Goal: Transaction & Acquisition: Purchase product/service

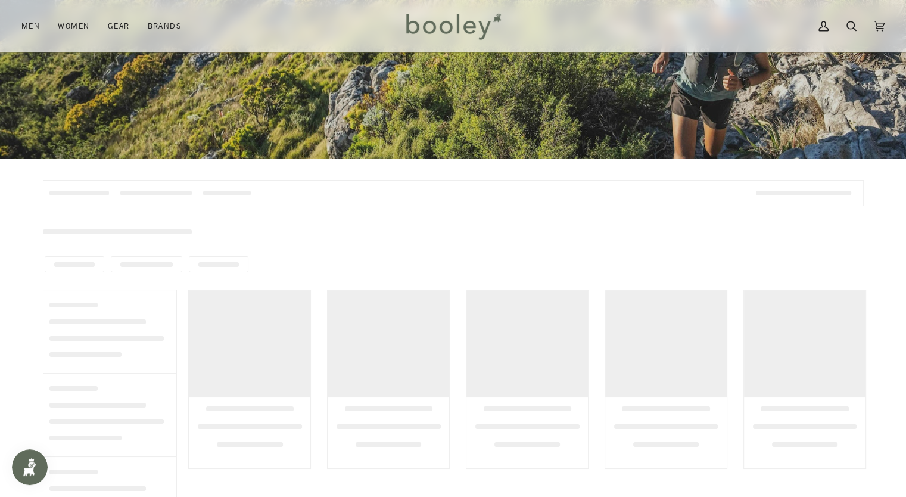
scroll to position [298, 0]
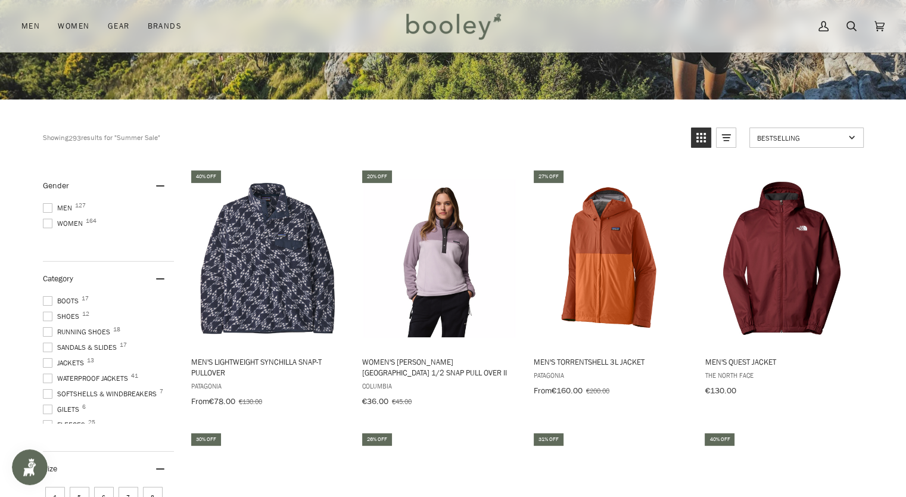
click at [46, 207] on span at bounding box center [48, 208] width 10 height 10
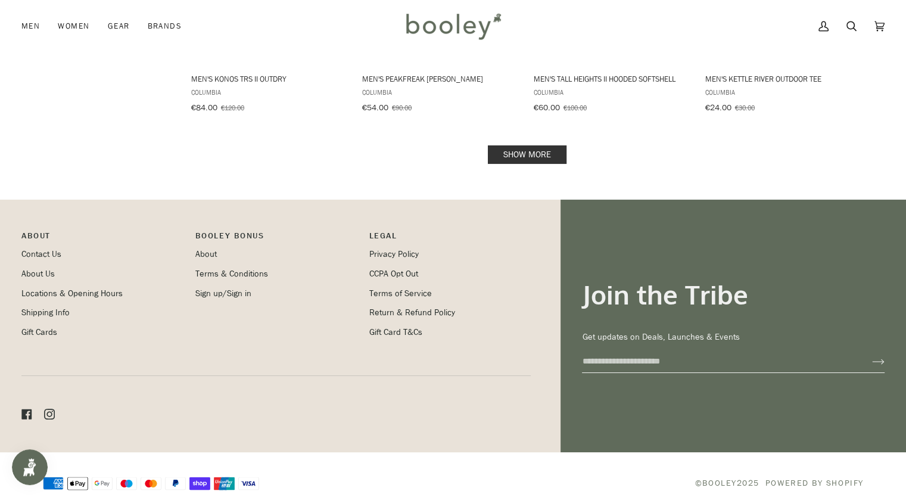
scroll to position [1606, 0]
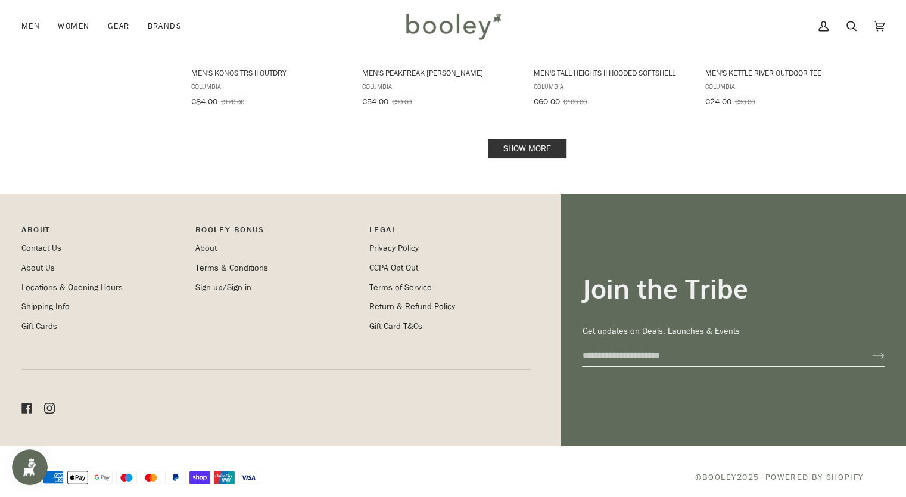
click at [533, 141] on link "Show more" at bounding box center [527, 148] width 79 height 18
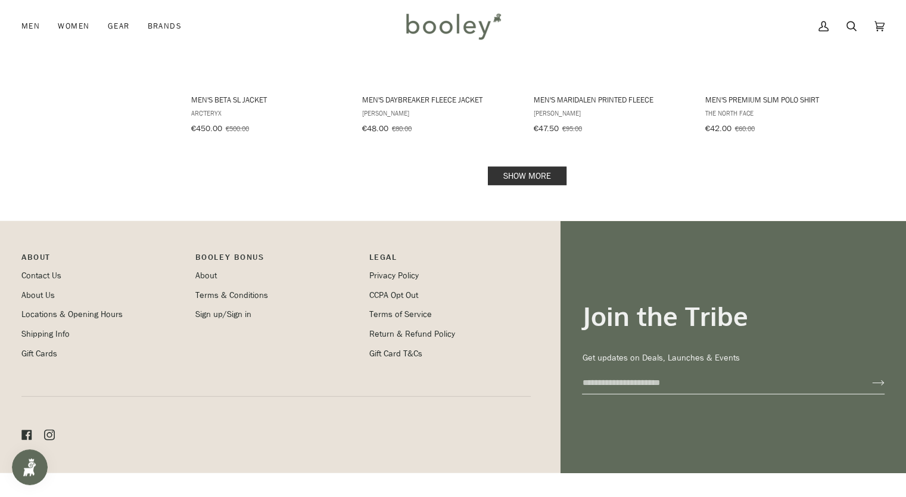
click at [529, 167] on link "Show more" at bounding box center [527, 176] width 79 height 18
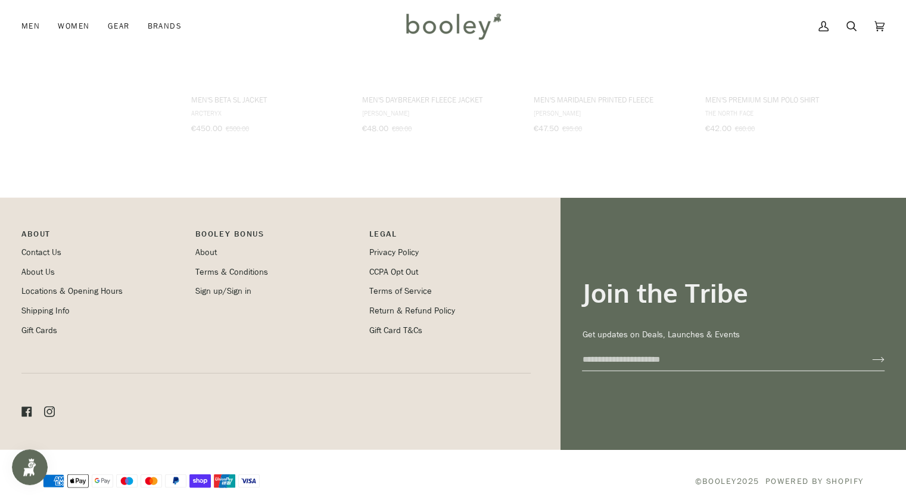
scroll to position [2837, 0]
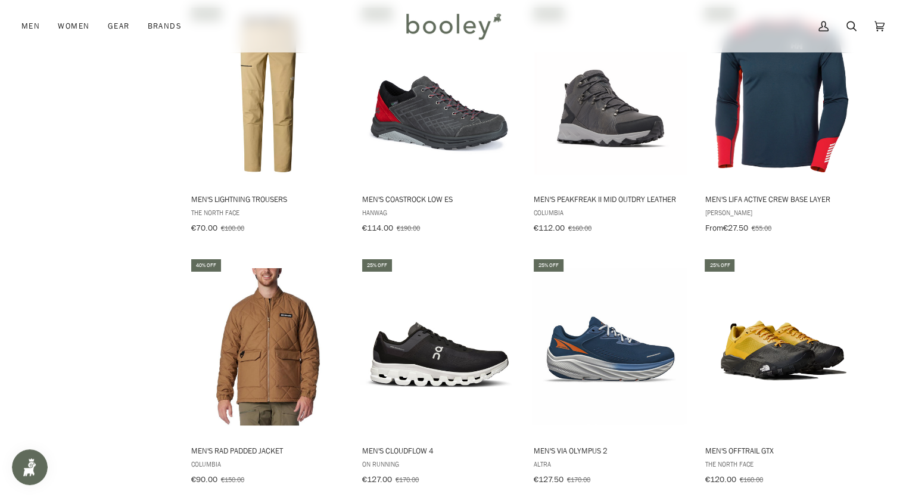
scroll to position [3850, 0]
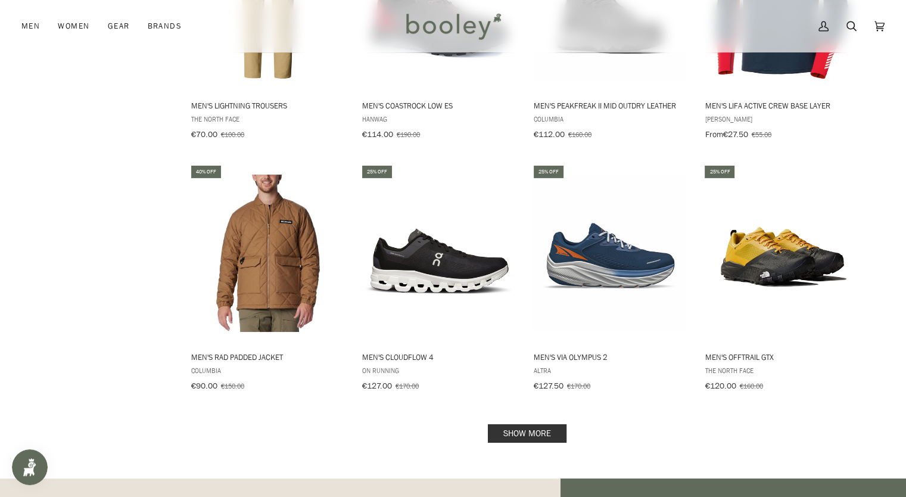
click at [524, 424] on link "Show more" at bounding box center [527, 433] width 79 height 18
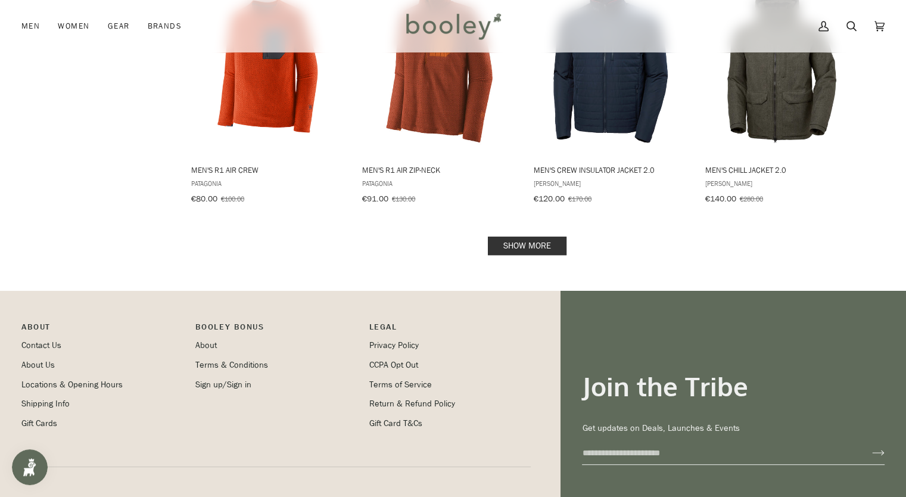
scroll to position [5363, 0]
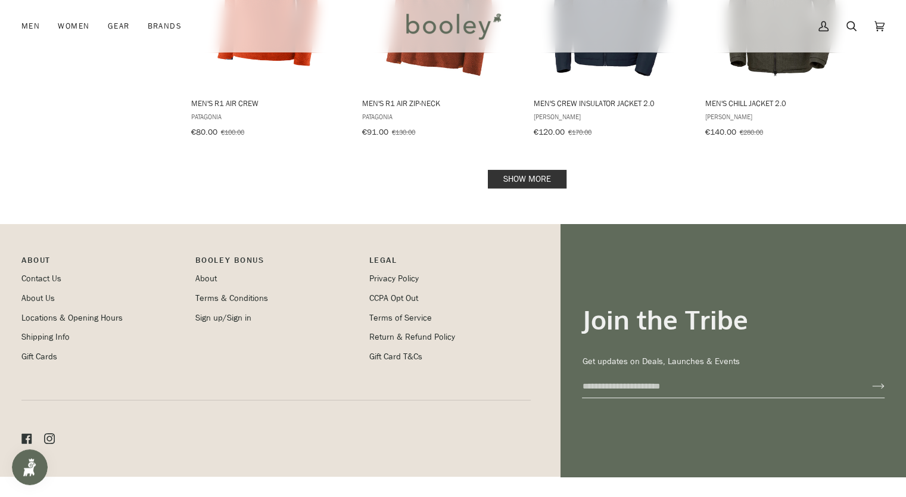
click at [536, 170] on link "Show more" at bounding box center [527, 179] width 79 height 18
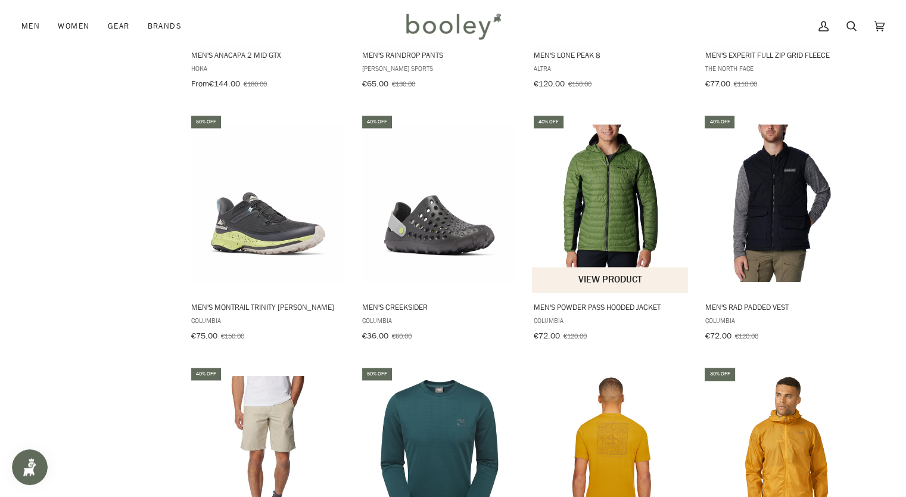
scroll to position [6174, 0]
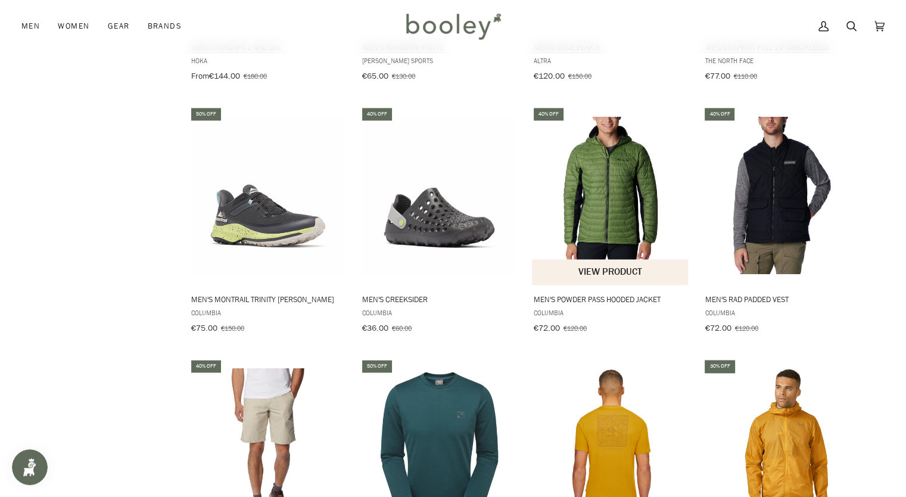
click at [613, 167] on img "Men's Powder Pass Hooded Jacket" at bounding box center [611, 196] width 158 height 158
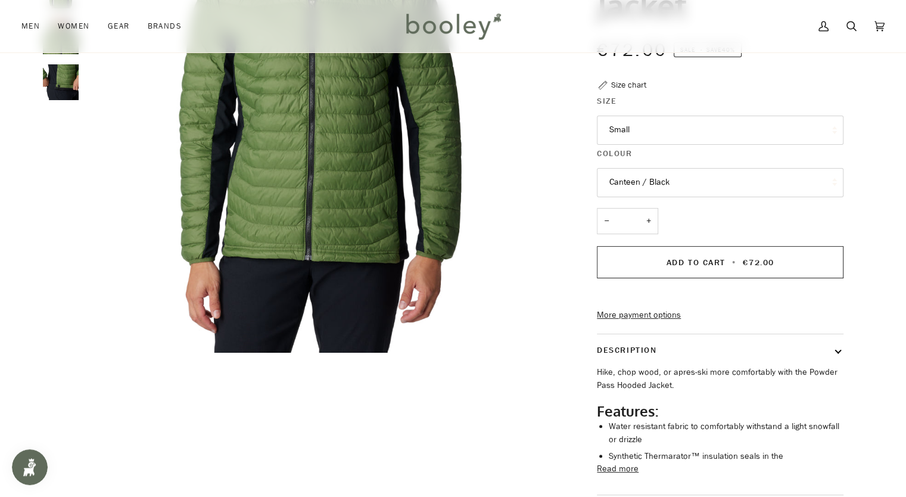
scroll to position [222, 0]
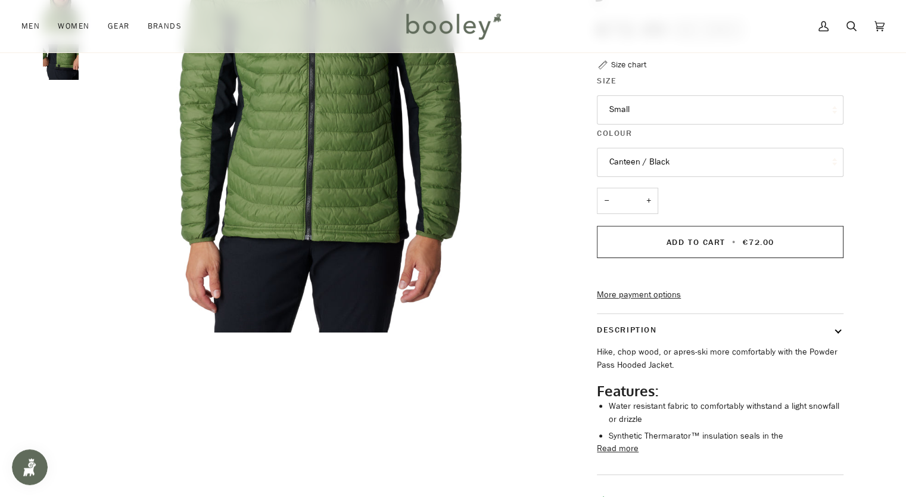
click at [659, 116] on button "Small" at bounding box center [720, 109] width 247 height 29
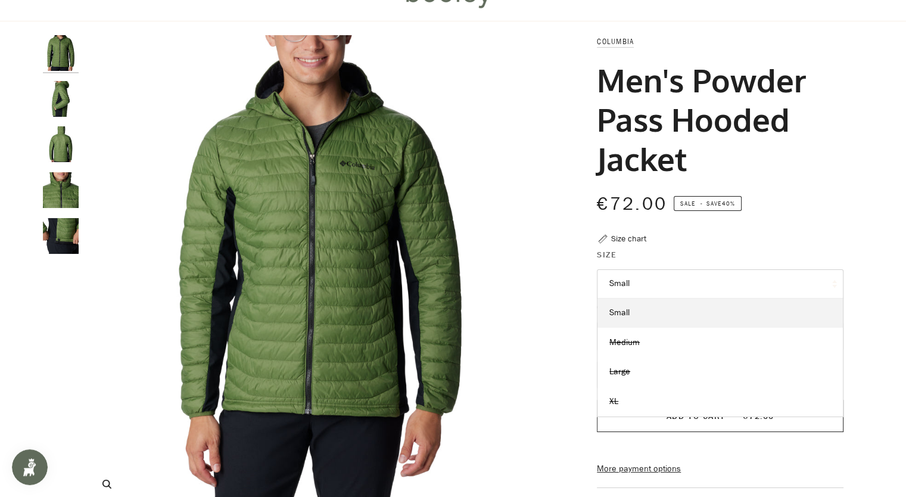
scroll to position [0, 0]
